Goal: Transaction & Acquisition: Purchase product/service

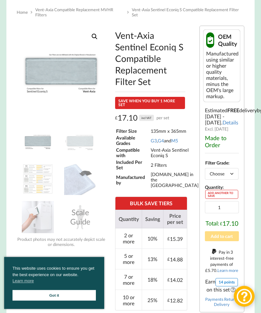
scroll to position [104, 0]
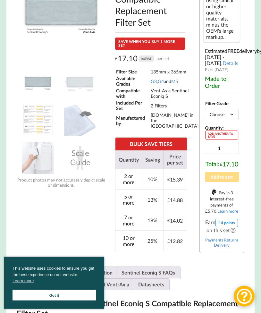
click at [230, 120] on select "Choose an option G3 G4 M5" at bounding box center [221, 114] width 33 height 11
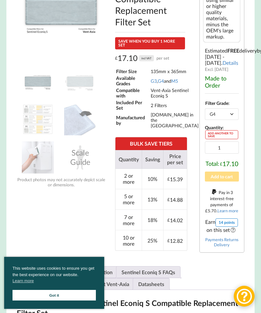
select select "G4"
click at [224, 181] on button "Add to cart" at bounding box center [222, 176] width 34 height 10
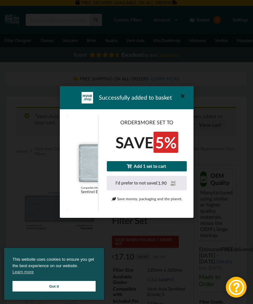
click at [180, 95] on icon at bounding box center [183, 96] width 10 height 10
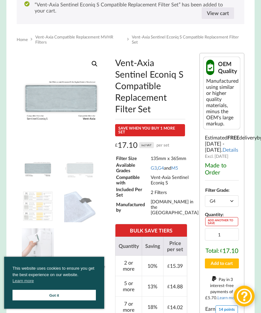
scroll to position [136, 0]
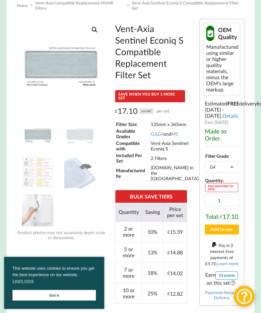
click at [231, 172] on select "Choose an option G3 G4 M5" at bounding box center [221, 166] width 33 height 11
click at [227, 172] on select "Choose an option G3 G4 M5" at bounding box center [221, 166] width 33 height 11
select select "G4"
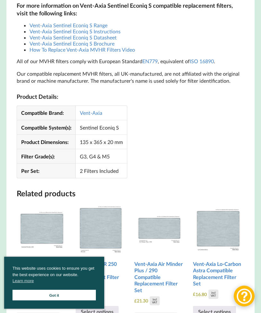
scroll to position [715, 0]
click at [115, 52] on link "How To Replace Vent-Axia MVHR Filters Video" at bounding box center [81, 49] width 105 height 6
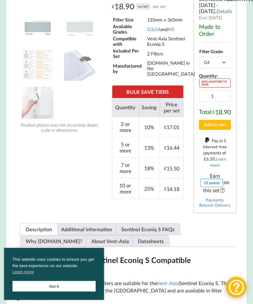
scroll to position [266, 0]
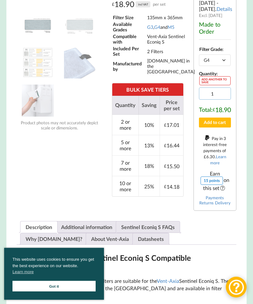
click at [225, 100] on input "1" at bounding box center [215, 93] width 32 height 12
click at [223, 100] on input "1" at bounding box center [215, 93] width 32 height 12
type input "2"
click at [221, 128] on button "Add to cart" at bounding box center [215, 123] width 32 height 10
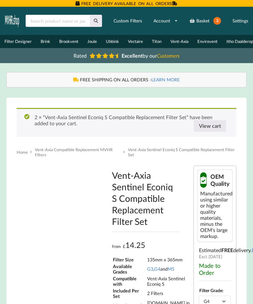
type input "**********"
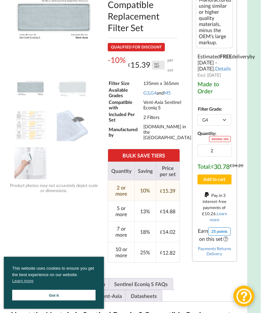
scroll to position [194, 7]
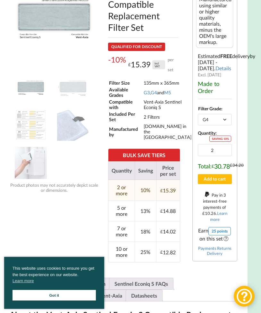
click at [224, 125] on select "Choose an option G3 G4 M5" at bounding box center [214, 119] width 33 height 11
select select "M5"
click at [223, 156] on input "2" at bounding box center [215, 150] width 34 height 12
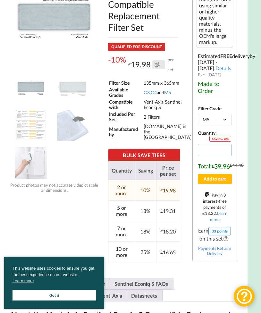
click at [224, 156] on input "Vent-Axia Sentinel Econiq S Compatible Replacement Filter Set quantity" at bounding box center [215, 150] width 34 height 12
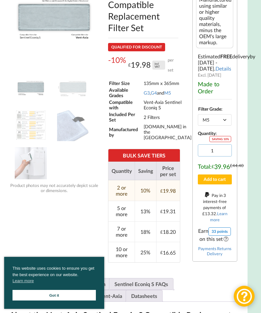
type input "1"
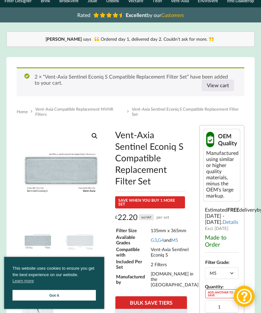
scroll to position [0, 0]
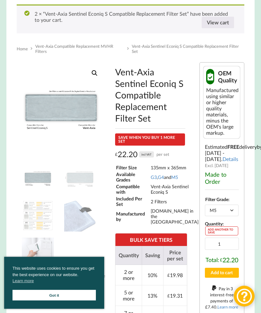
click at [230, 216] on select "Choose an option G3 G4 M5" at bounding box center [221, 209] width 33 height 11
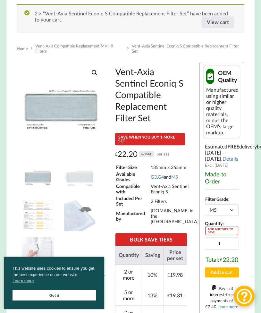
select select "G4"
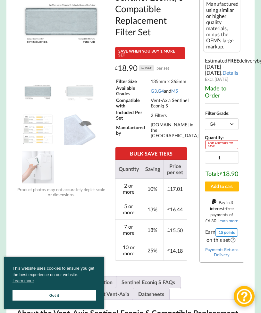
scroll to position [195, 0]
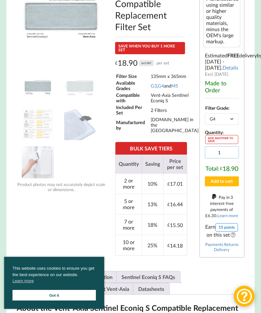
click at [231, 158] on input "1" at bounding box center [222, 152] width 34 height 12
type input "2"
click at [224, 186] on button "Add to cart" at bounding box center [222, 181] width 34 height 10
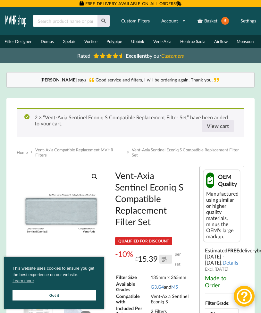
click at [219, 20] on link "Basket 5" at bounding box center [213, 20] width 40 height 15
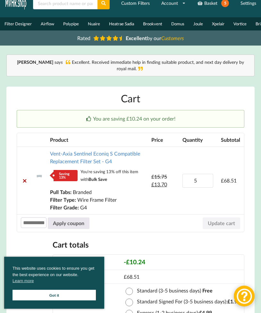
scroll to position [18, 0]
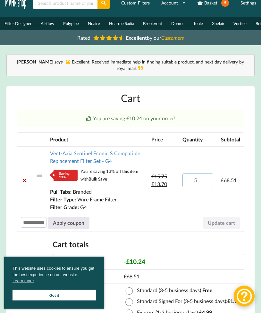
click at [204, 173] on input "5" at bounding box center [197, 180] width 31 height 14
type input "2"
click at [170, 186] on td "£ 15.75 £ 13.70" at bounding box center [162, 180] width 31 height 68
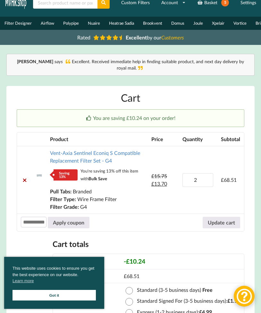
click at [222, 217] on button "Update cart" at bounding box center [220, 223] width 37 height 12
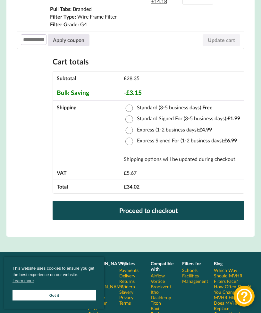
scroll to position [201, 0]
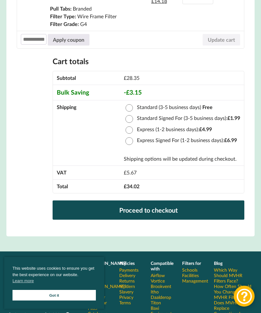
click at [151, 201] on link "Proceed to checkout" at bounding box center [148, 209] width 191 height 19
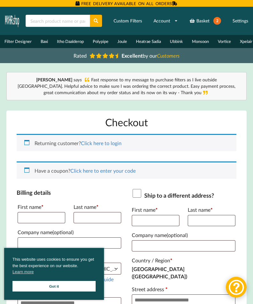
scroll to position [24, 0]
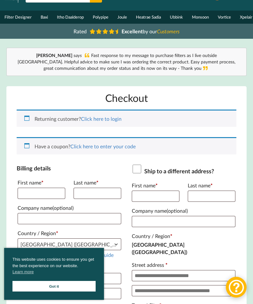
click at [80, 285] on link "Got it" at bounding box center [53, 286] width 83 height 11
click at [68, 286] on link "Got it" at bounding box center [53, 286] width 83 height 11
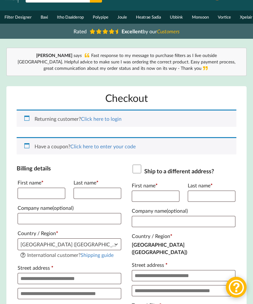
click at [62, 288] on link "Got it" at bounding box center [53, 286] width 83 height 11
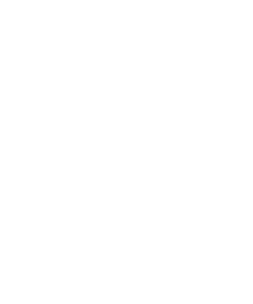
scroll to position [127, 0]
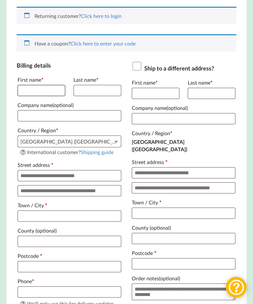
click at [46, 89] on input "First name *" at bounding box center [42, 90] width 48 height 11
type input "****"
click at [99, 92] on input "Last name *" at bounding box center [98, 90] width 48 height 11
type input "**********"
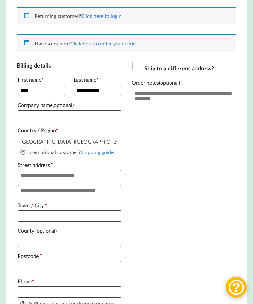
scroll to position [128, 0]
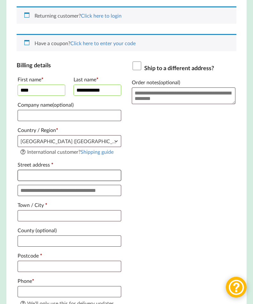
click at [92, 178] on input "Street address *" at bounding box center [70, 175] width 104 height 11
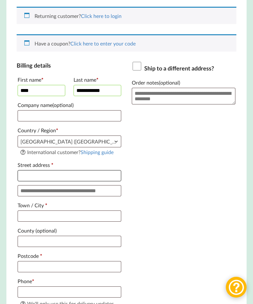
type input "**********"
type input "*******"
type input "********"
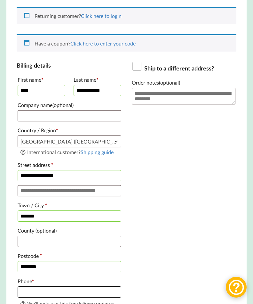
scroll to position [221, 0]
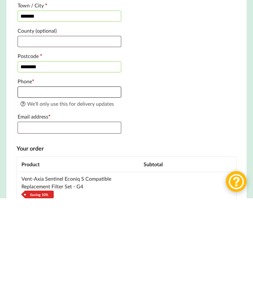
type input "**********"
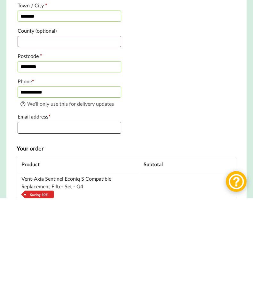
click at [96, 227] on input "Email address *" at bounding box center [70, 233] width 104 height 12
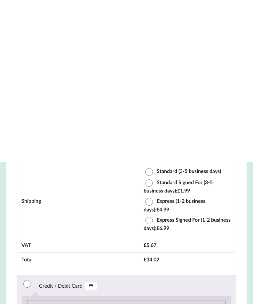
scroll to position [615, 0]
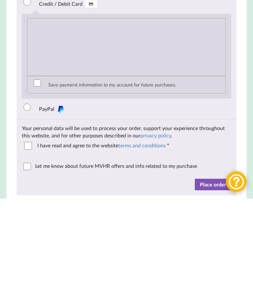
type input "[PERSON_NAME][EMAIL_ADDRESS][DOMAIN_NAME]"
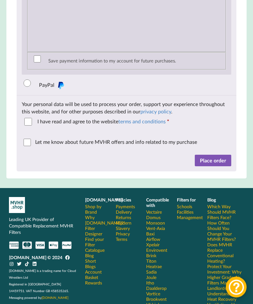
scroll to position [748, 0]
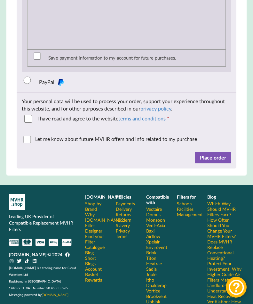
click at [211, 163] on button "Place order" at bounding box center [213, 158] width 37 height 12
